Goal: Book appointment/travel/reservation: Book appointment/travel/reservation

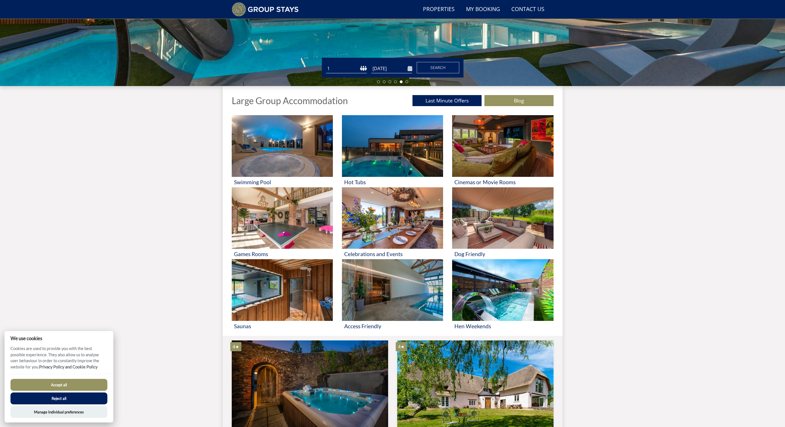
scroll to position [150, 0]
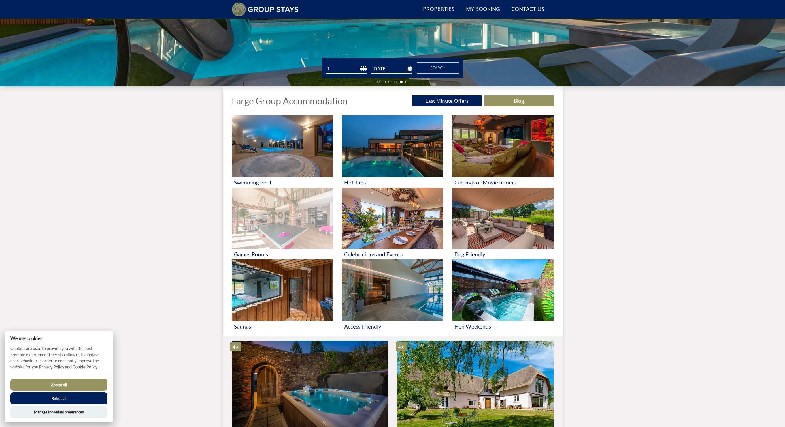
click at [315, 215] on img at bounding box center [282, 219] width 101 height 62
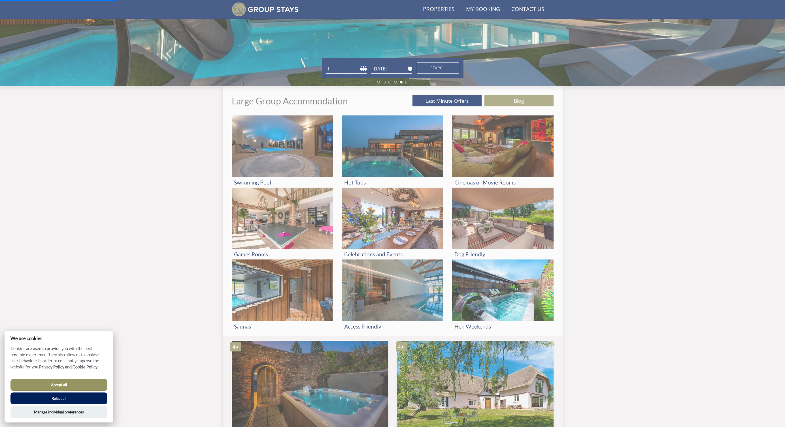
click at [87, 387] on button "Accept all" at bounding box center [58, 385] width 97 height 12
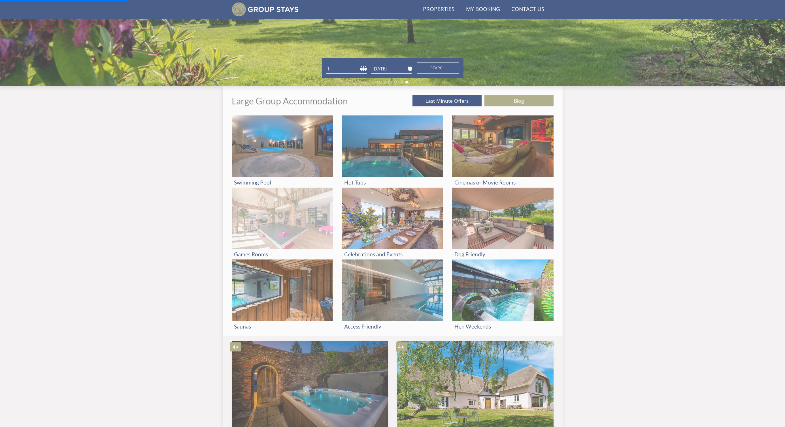
click at [248, 253] on h3 "Games Rooms" at bounding box center [282, 254] width 97 height 6
click at [263, 225] on img at bounding box center [282, 219] width 101 height 62
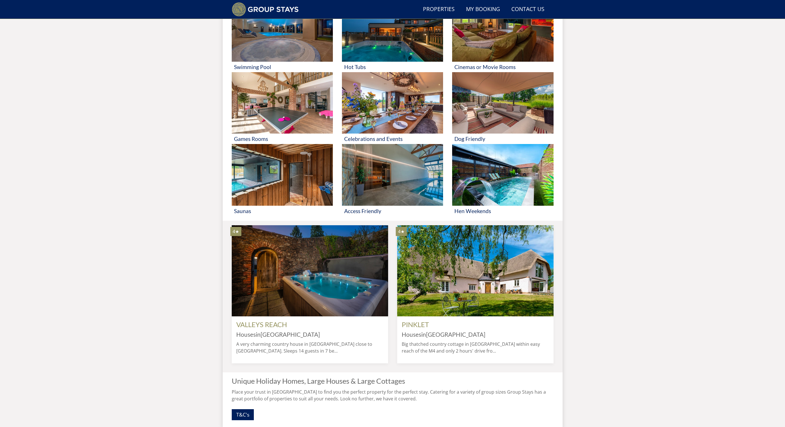
scroll to position [183, 0]
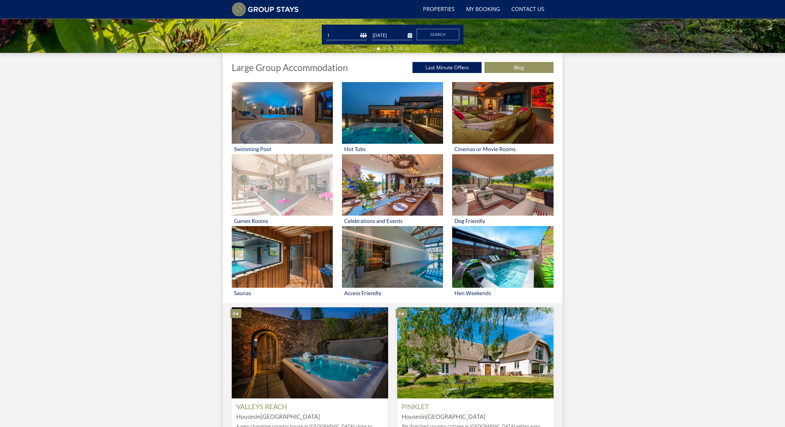
click at [298, 203] on img at bounding box center [282, 185] width 101 height 62
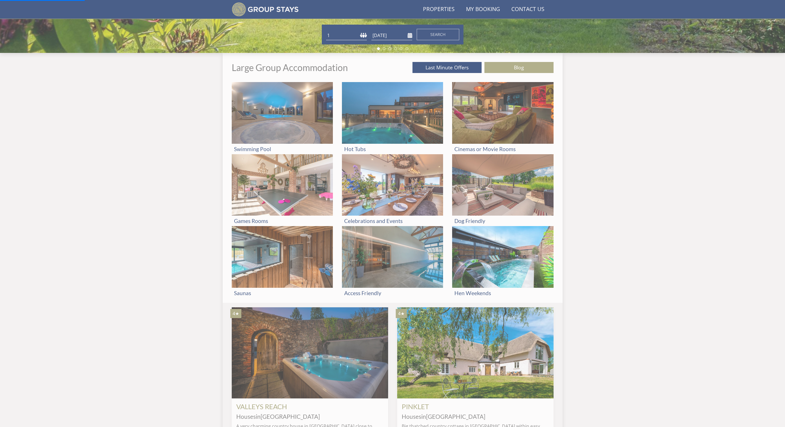
click at [336, 35] on select "1 2 3 4 5 6 7 8 9 10 11 12 13 14 15 16 17 18 19 20 21 22 23 24 25 26 27 28 29 3…" at bounding box center [346, 35] width 41 height 9
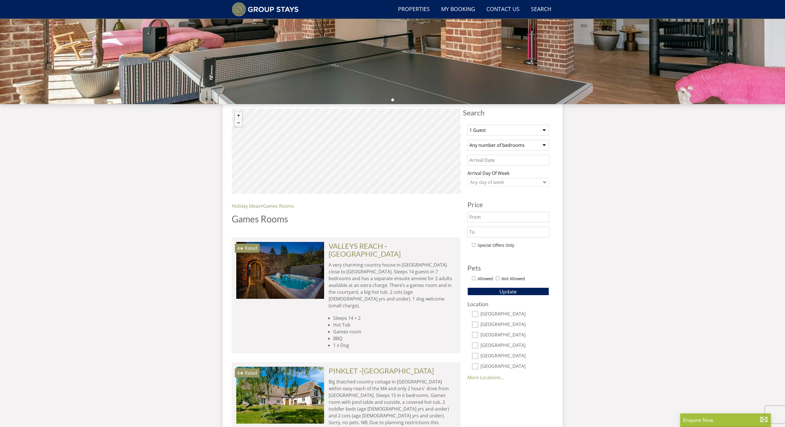
scroll to position [140, 0]
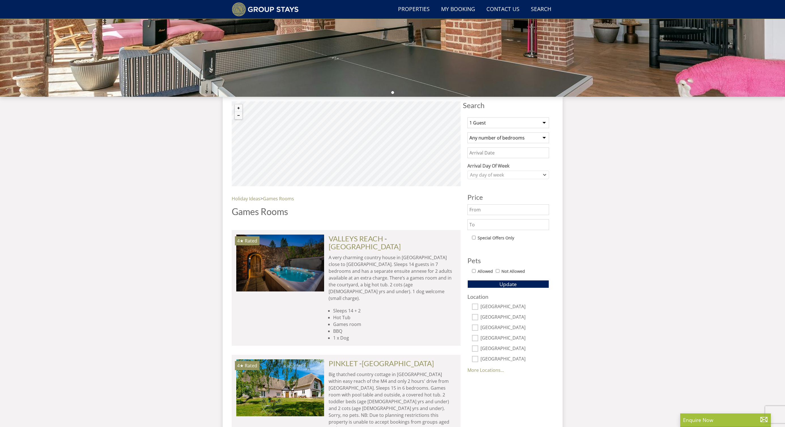
click at [497, 120] on select "1 Guest 2 Guests 3 Guests 4 Guests 5 Guests 6 Guests 7 Guests 8 Guests 9 Guests…" at bounding box center [508, 123] width 82 height 11
select select "18"
click at [467, 118] on select "1 Guest 2 Guests 3 Guests 4 Guests 5 Guests 6 Guests 7 Guests 8 Guests 9 Guests…" at bounding box center [508, 123] width 82 height 11
click at [491, 154] on input "Date" at bounding box center [508, 153] width 82 height 11
type input "30/01/2026"
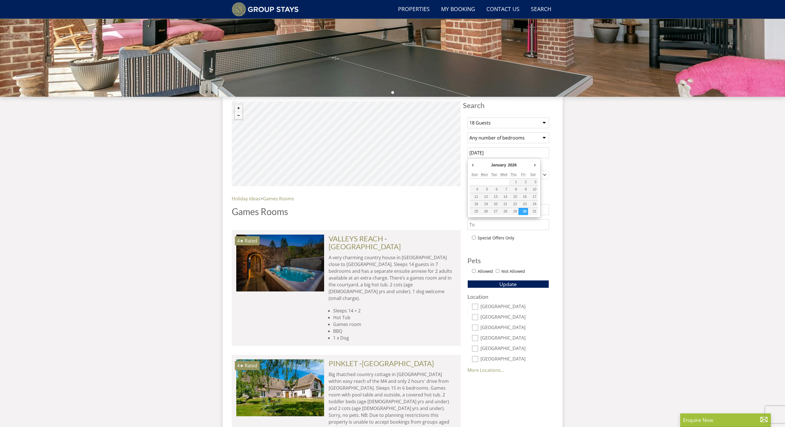
click at [488, 152] on input "30/01/2026" at bounding box center [508, 153] width 82 height 11
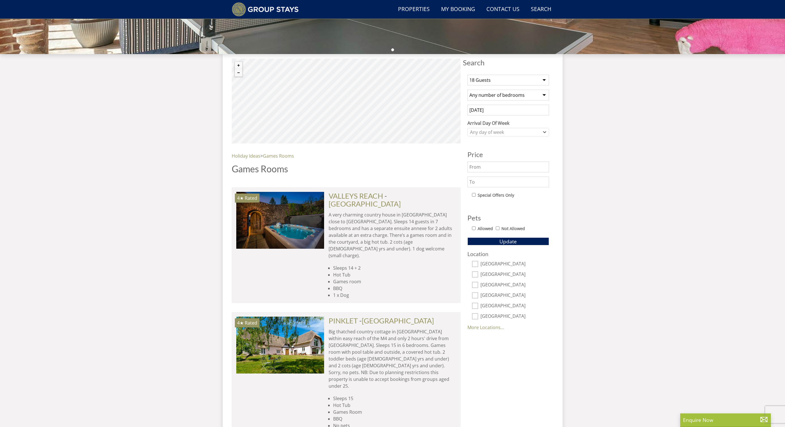
scroll to position [182, 0]
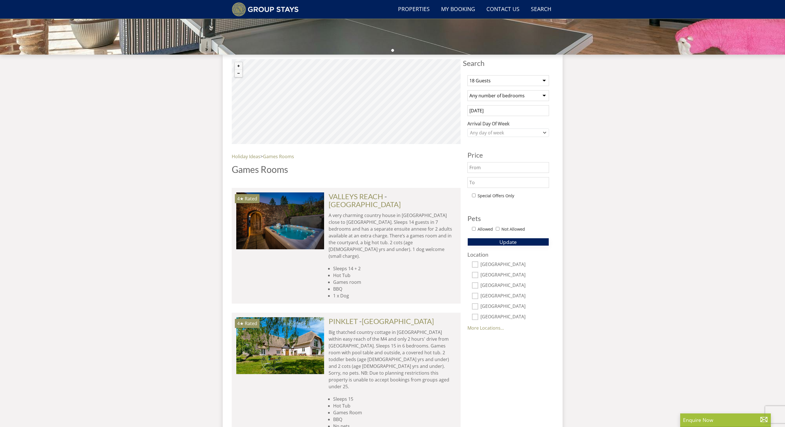
click at [500, 242] on span "Update" at bounding box center [507, 242] width 17 height 7
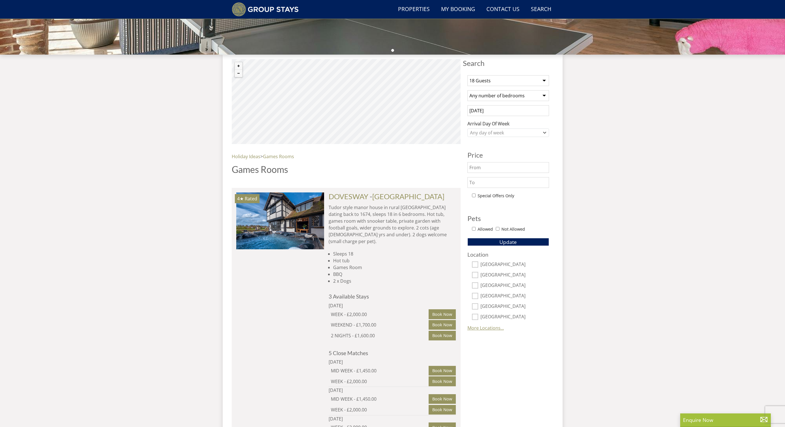
click at [479, 330] on link "More Locations..." at bounding box center [485, 328] width 37 height 6
click at [474, 317] on input "Oxfordshire" at bounding box center [475, 317] width 6 height 6
checkbox input "true"
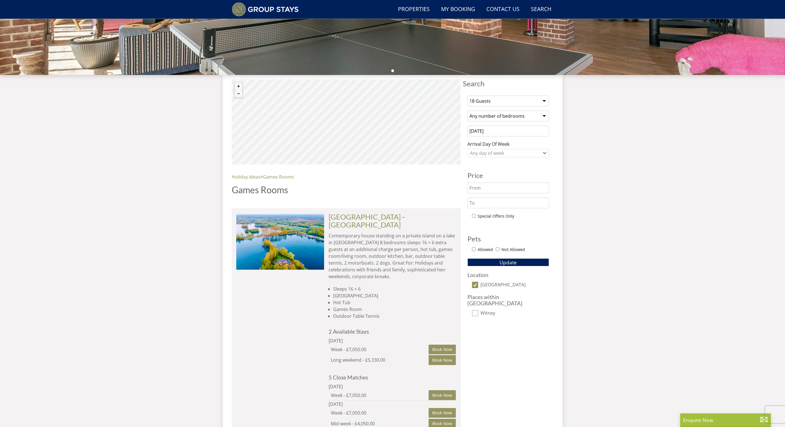
scroll to position [145, 0]
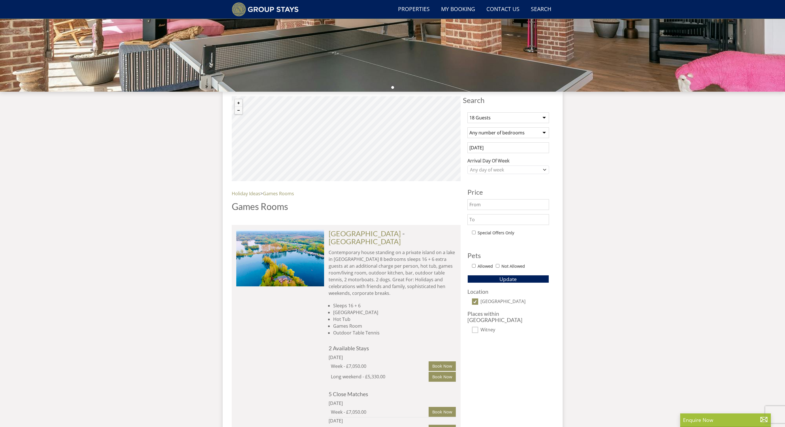
click at [475, 300] on input "Oxfordshire" at bounding box center [475, 302] width 6 height 6
checkbox input "false"
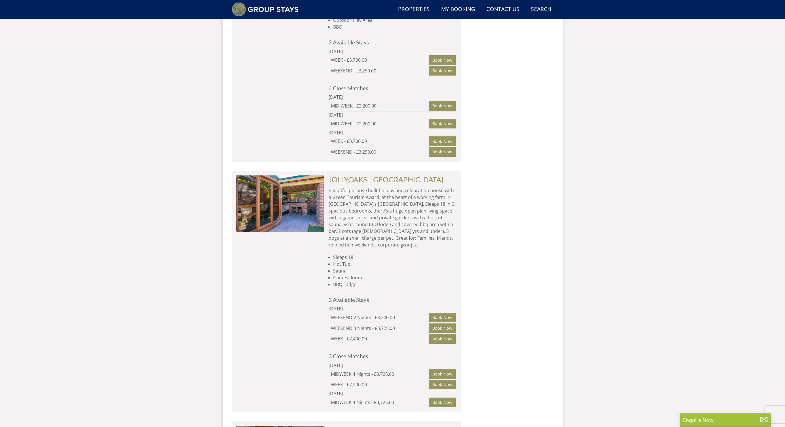
scroll to position [956, 0]
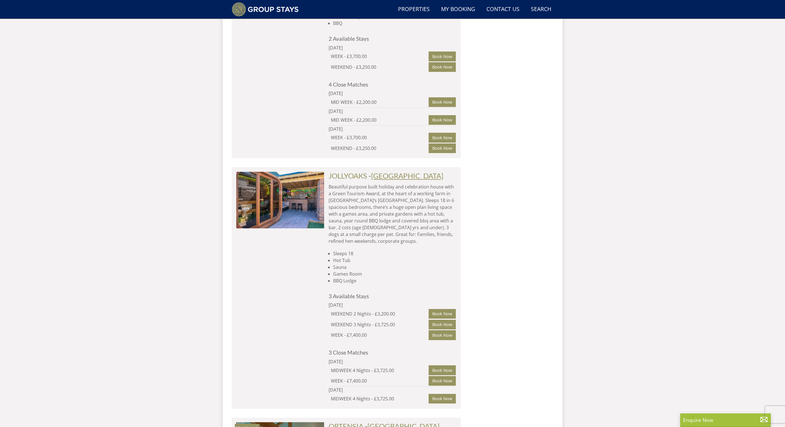
click at [379, 172] on link "[GEOGRAPHIC_DATA]" at bounding box center [407, 176] width 72 height 8
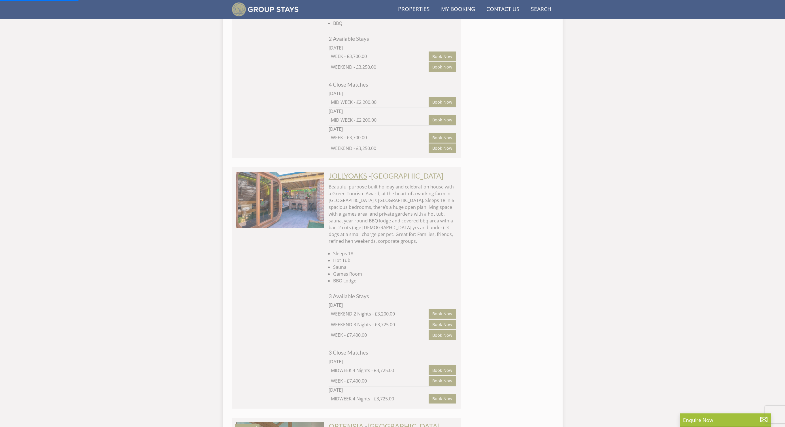
click at [341, 172] on link "JOLLYOAKS" at bounding box center [347, 176] width 39 height 8
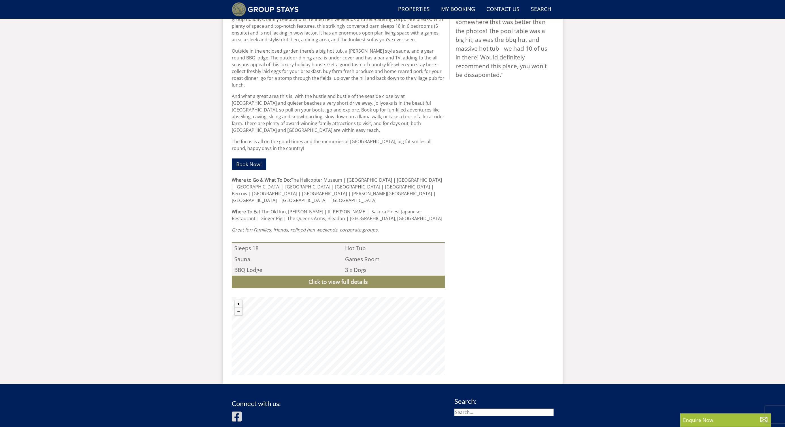
scroll to position [288, 0]
click at [367, 279] on link "Click to view full details" at bounding box center [338, 282] width 213 height 13
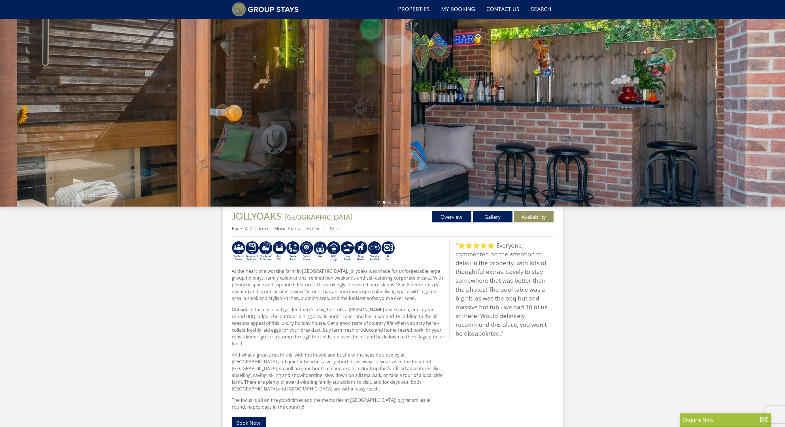
scroll to position [0, 0]
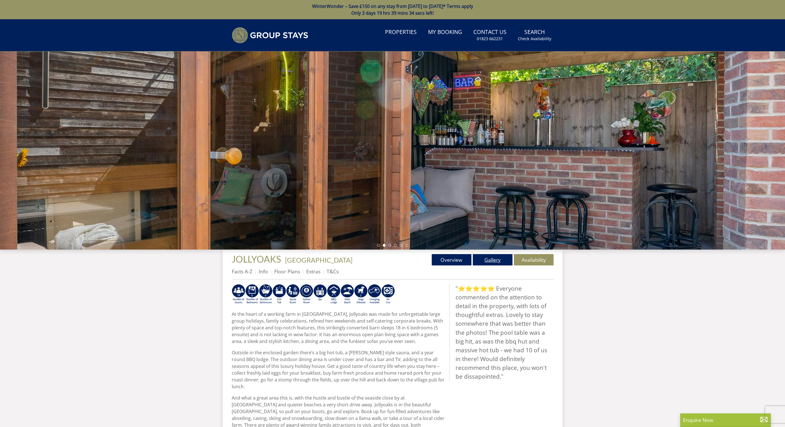
click at [489, 259] on link "Gallery" at bounding box center [493, 259] width 40 height 11
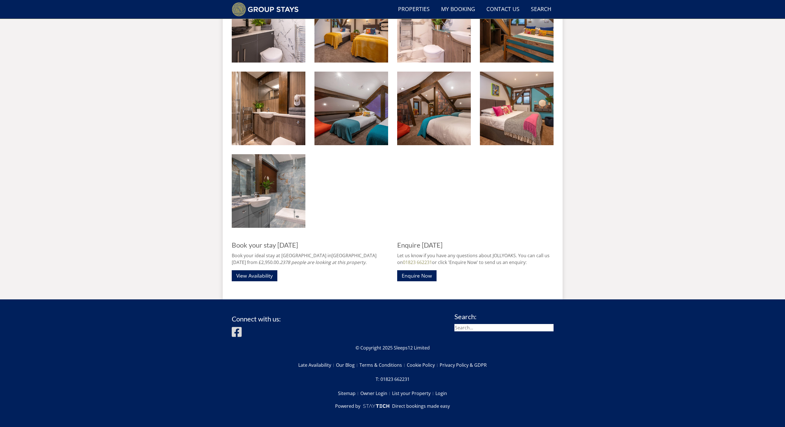
scroll to position [944, 0]
drag, startPoint x: 357, startPoint y: 256, endPoint x: 385, endPoint y: 254, distance: 28.1
click at [385, 254] on p "Book your ideal stay at JOLLYOAKS in Somerset today from £2,950.00. 2378 people…" at bounding box center [310, 259] width 156 height 14
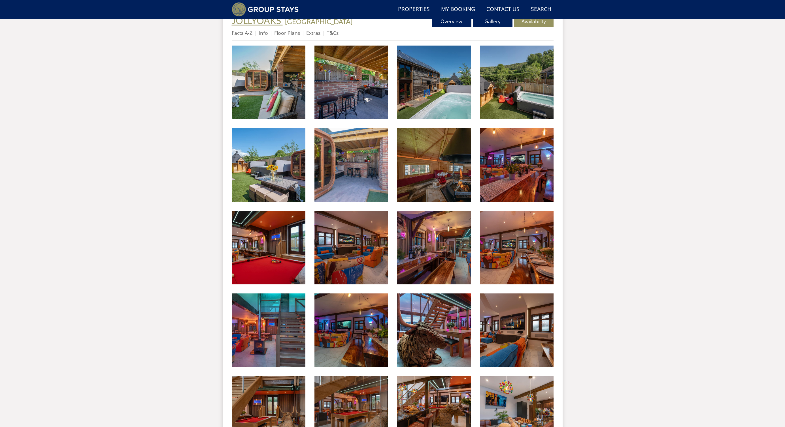
scroll to position [226, 0]
